Goal: Information Seeking & Learning: Learn about a topic

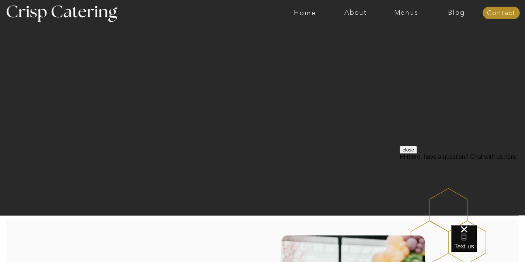
scroll to position [15, 0]
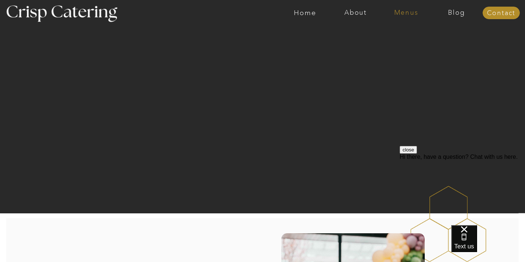
click at [401, 16] on nav "Menus" at bounding box center [406, 12] width 50 height 7
click at [389, 45] on nav "Winter (Sep-Feb)" at bounding box center [405, 43] width 60 height 7
